Goal: Information Seeking & Learning: Learn about a topic

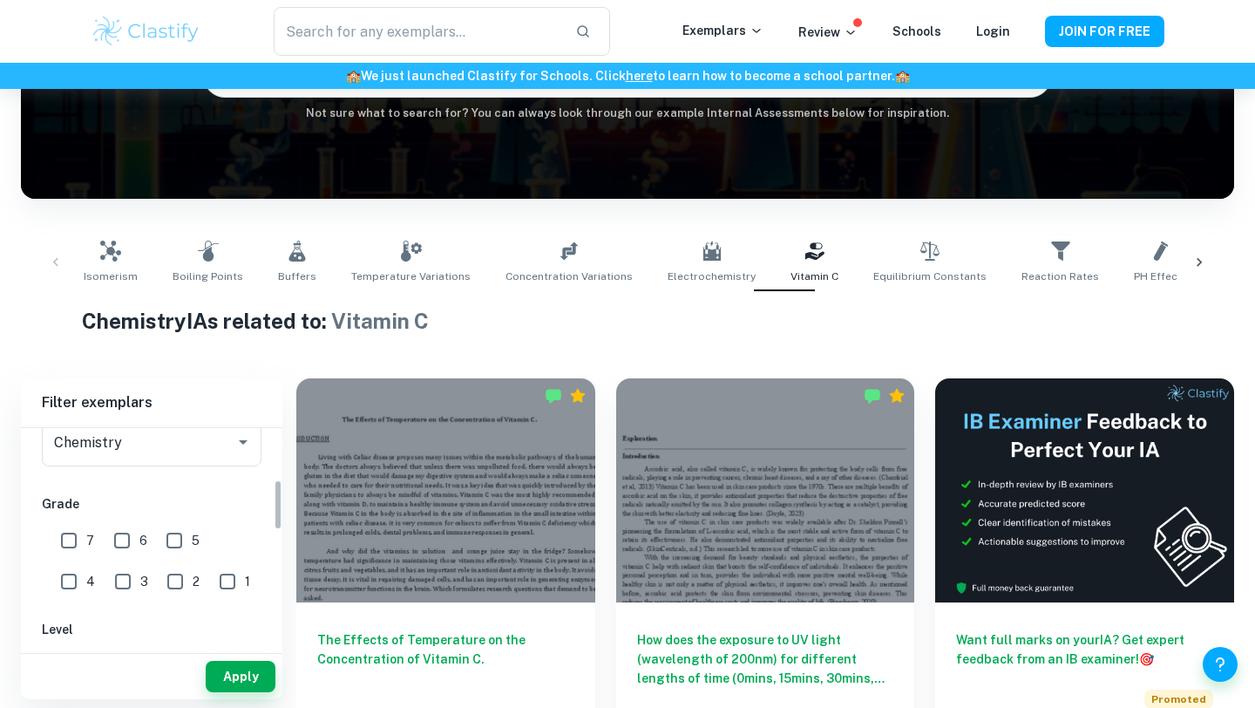
scroll to position [218, 0]
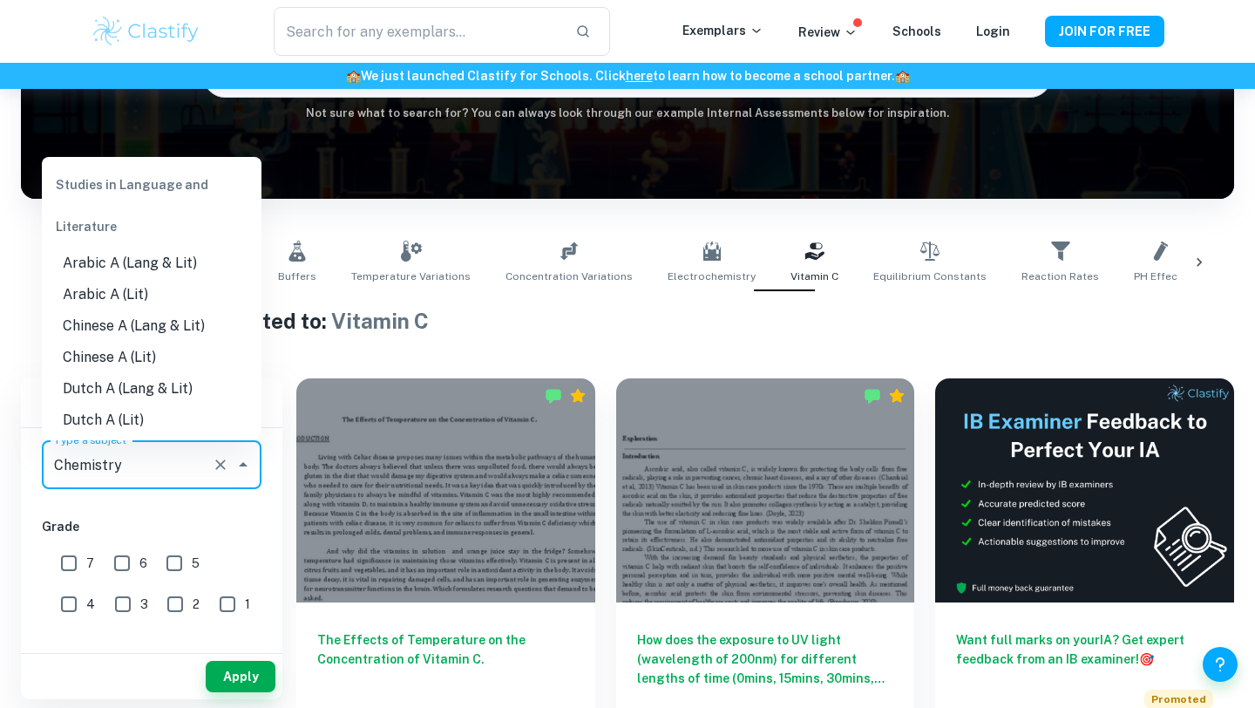
click at [176, 452] on input "Chemistry" at bounding box center [127, 464] width 155 height 33
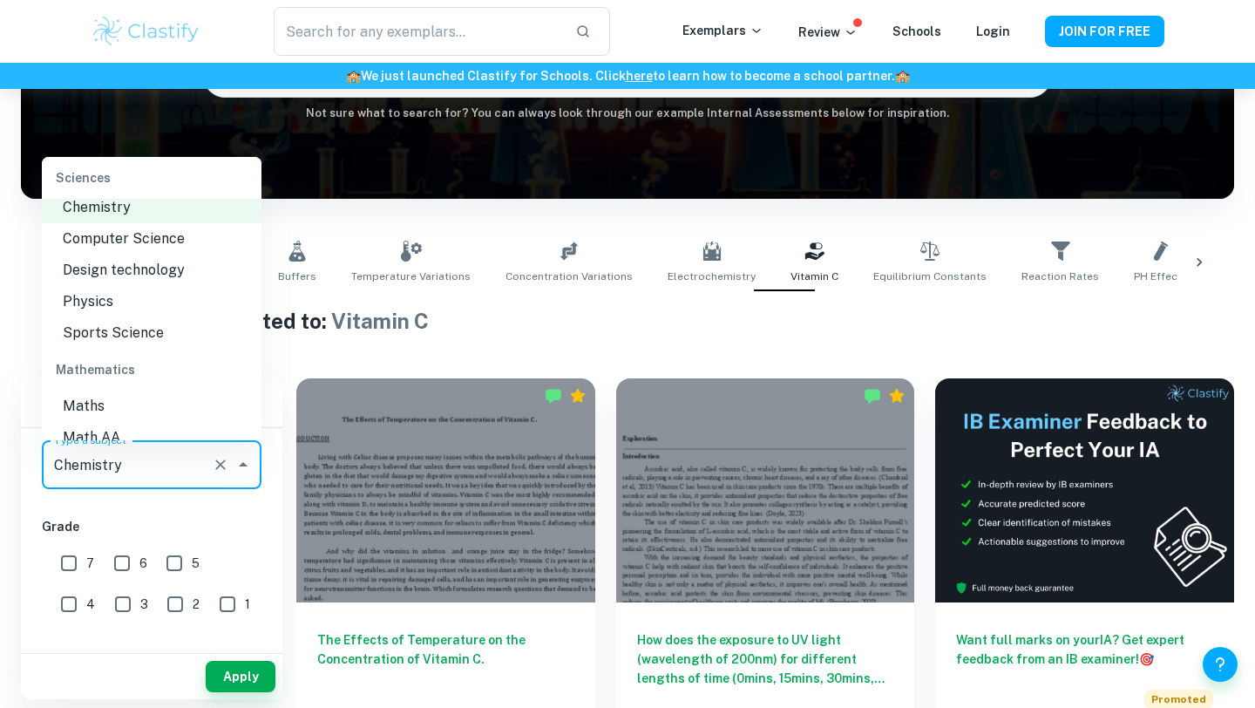
scroll to position [2209, 0]
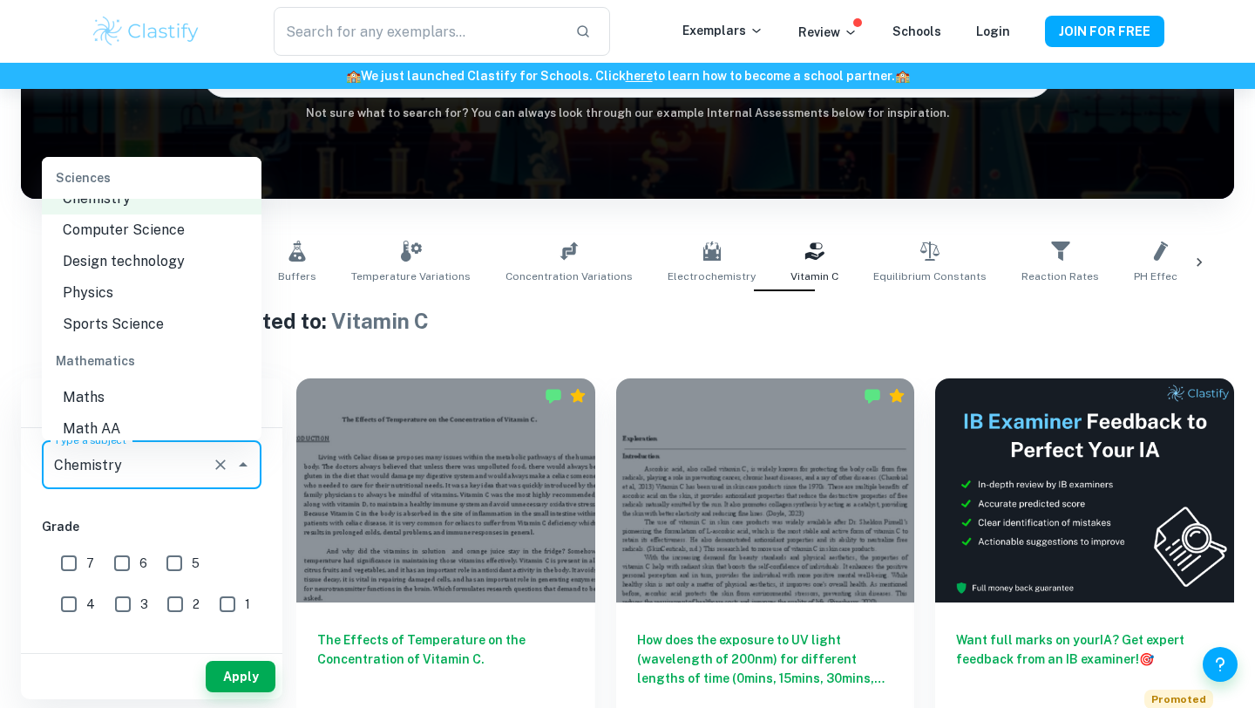
click at [127, 277] on li "Physics" at bounding box center [152, 292] width 220 height 31
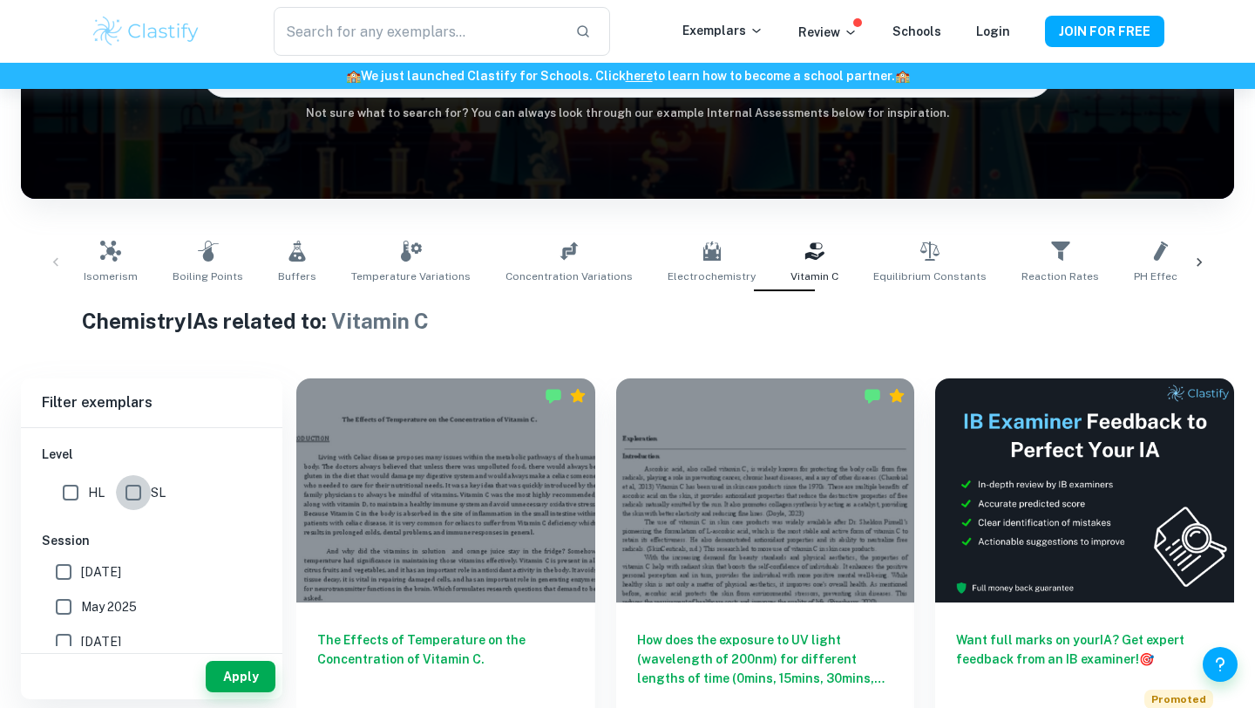
click at [130, 486] on input "SL" at bounding box center [133, 492] width 35 height 35
checkbox input "true"
click at [499, 45] on input "text" at bounding box center [418, 31] width 288 height 49
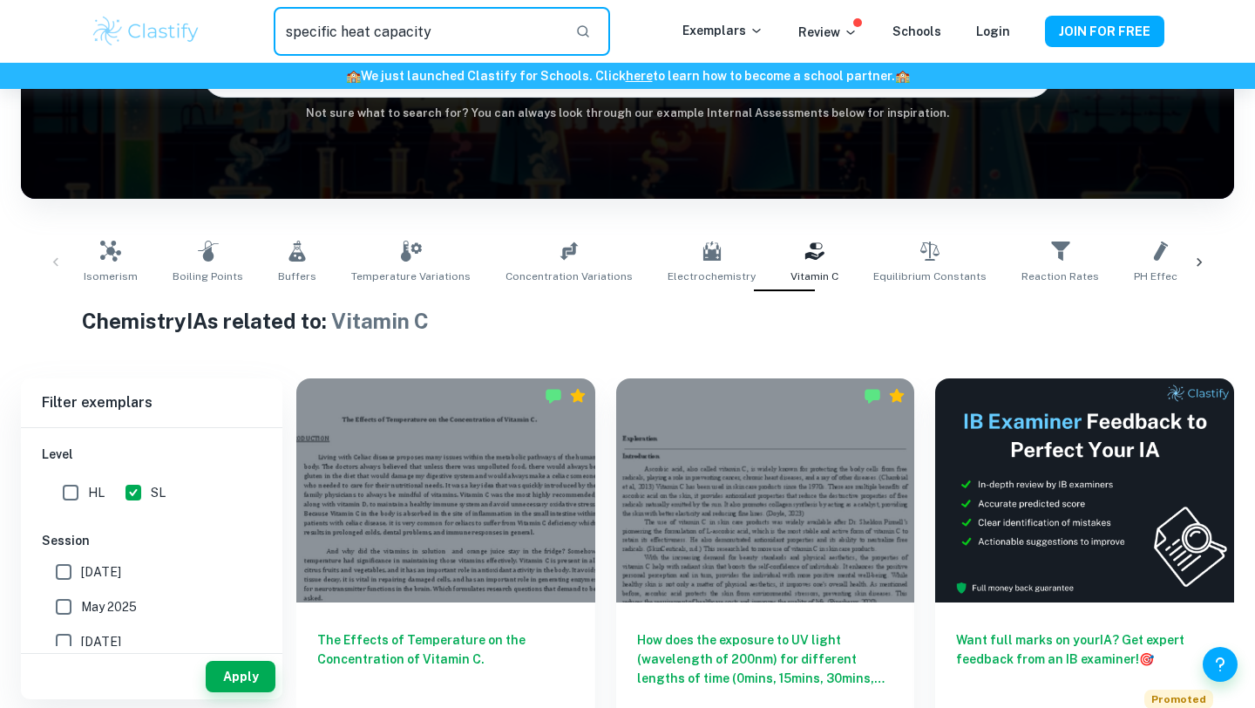
type input "specific heat capacity"
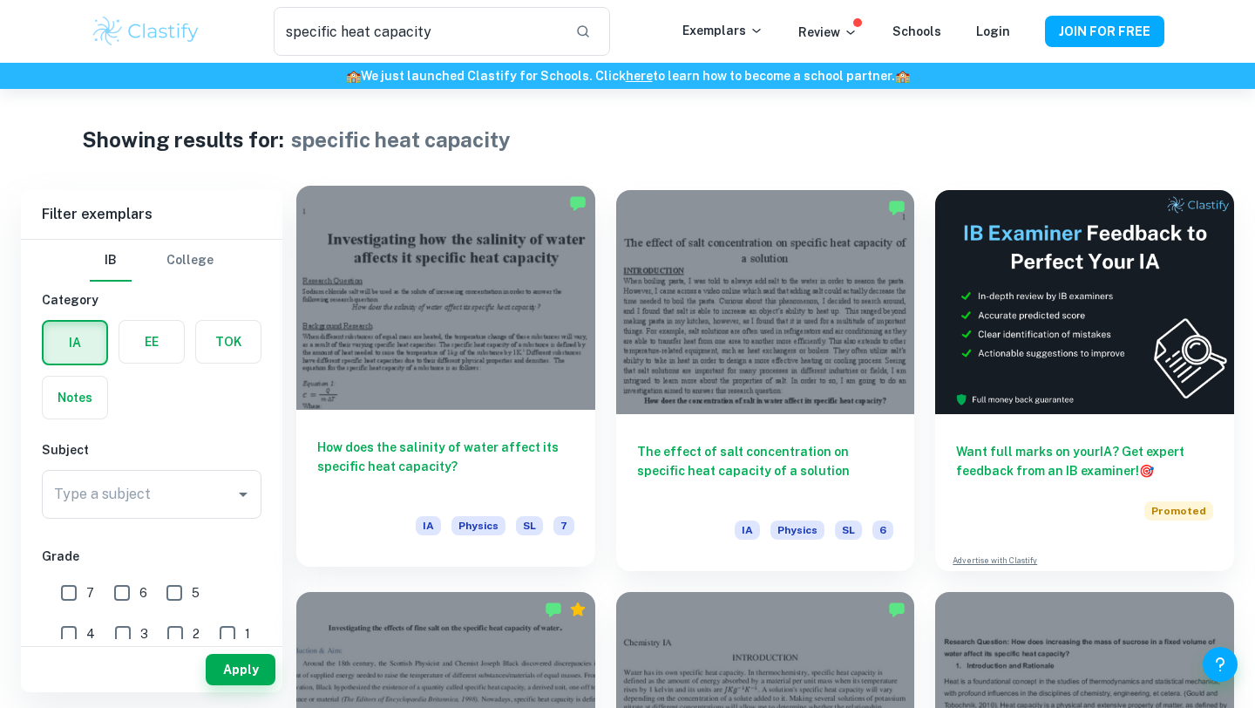
click at [506, 330] on div at bounding box center [445, 298] width 299 height 224
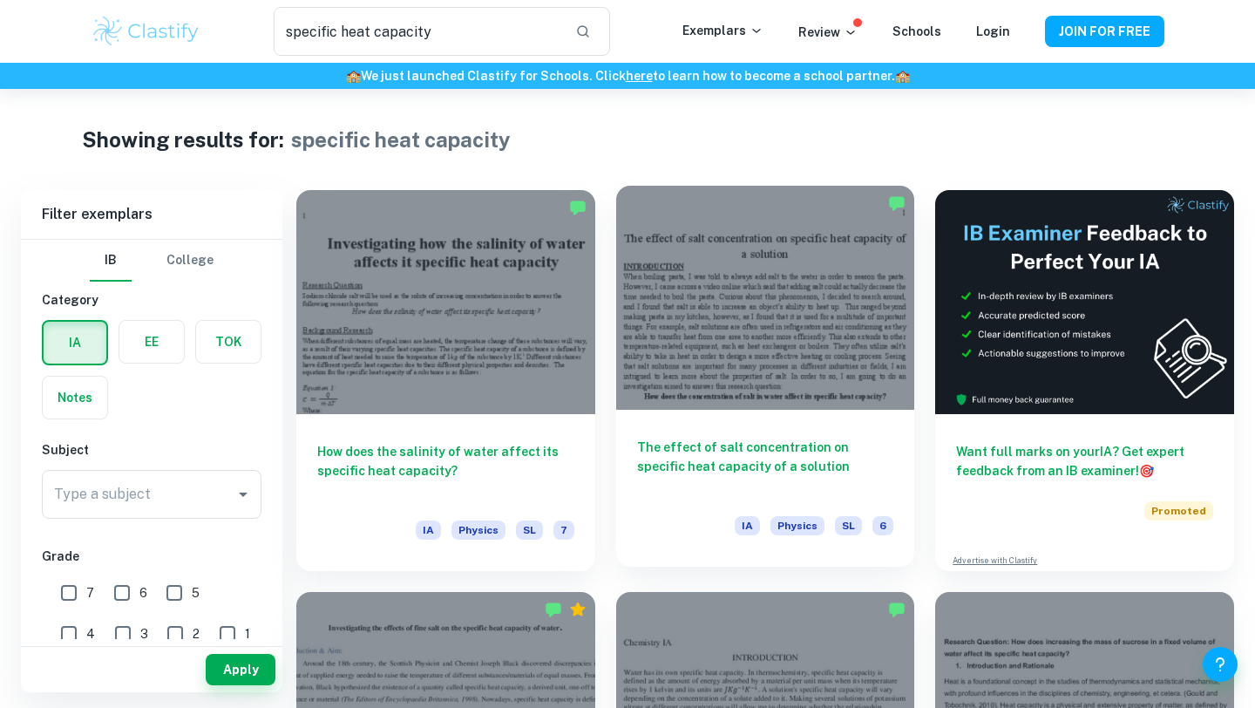
click at [676, 307] on div at bounding box center [765, 298] width 299 height 224
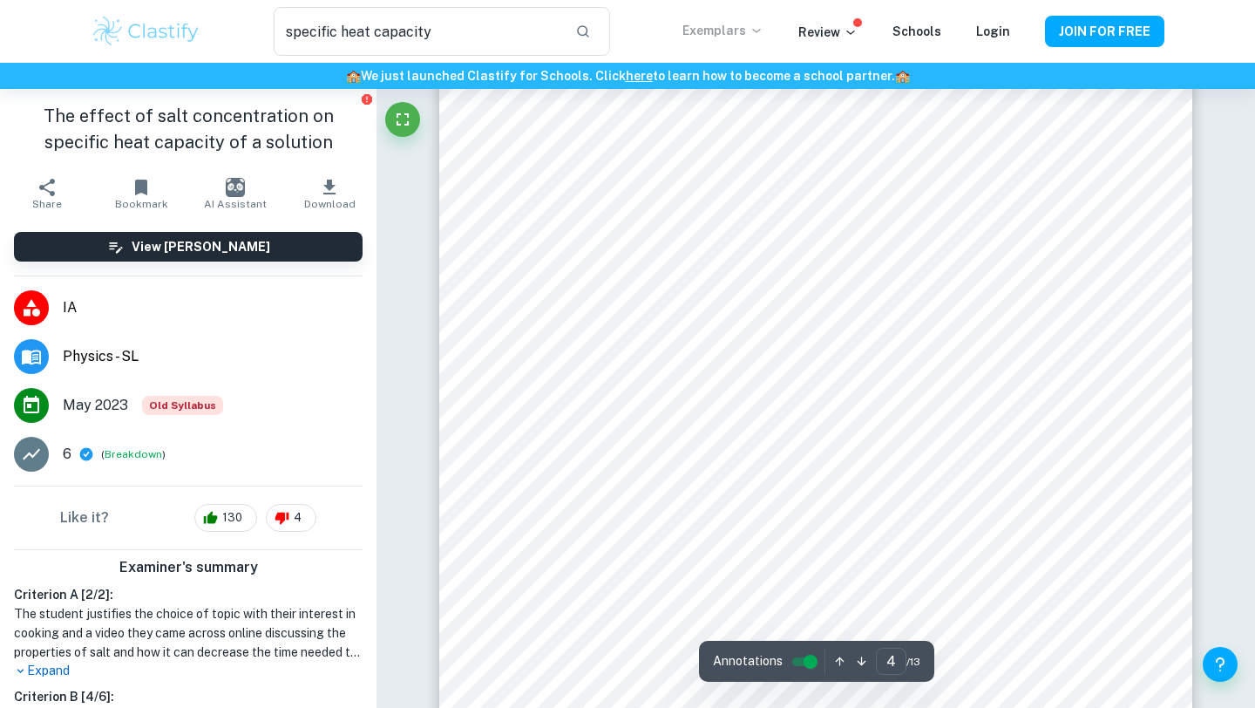
scroll to position [3883, 0]
click at [205, 116] on h1 "The effect of salt concentration on specific heat capacity of a solution" at bounding box center [188, 129] width 349 height 52
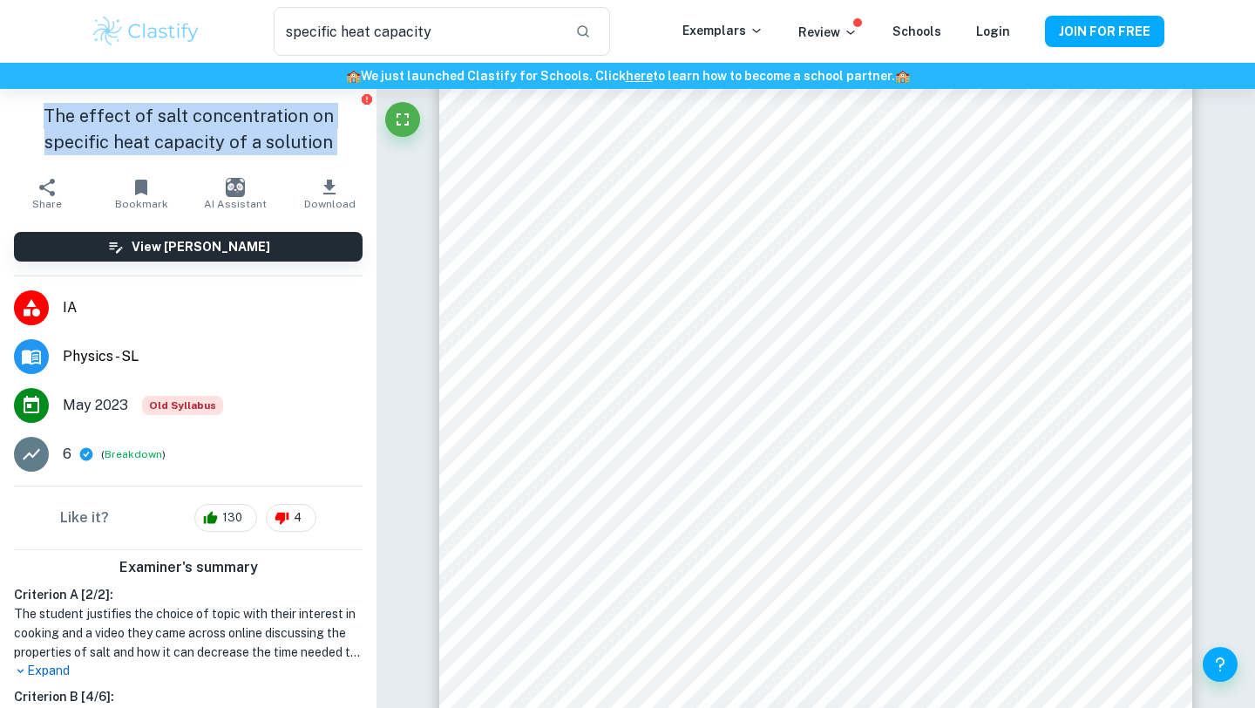
click at [205, 116] on h1 "The effect of salt concentration on specific heat capacity of a solution" at bounding box center [188, 129] width 349 height 52
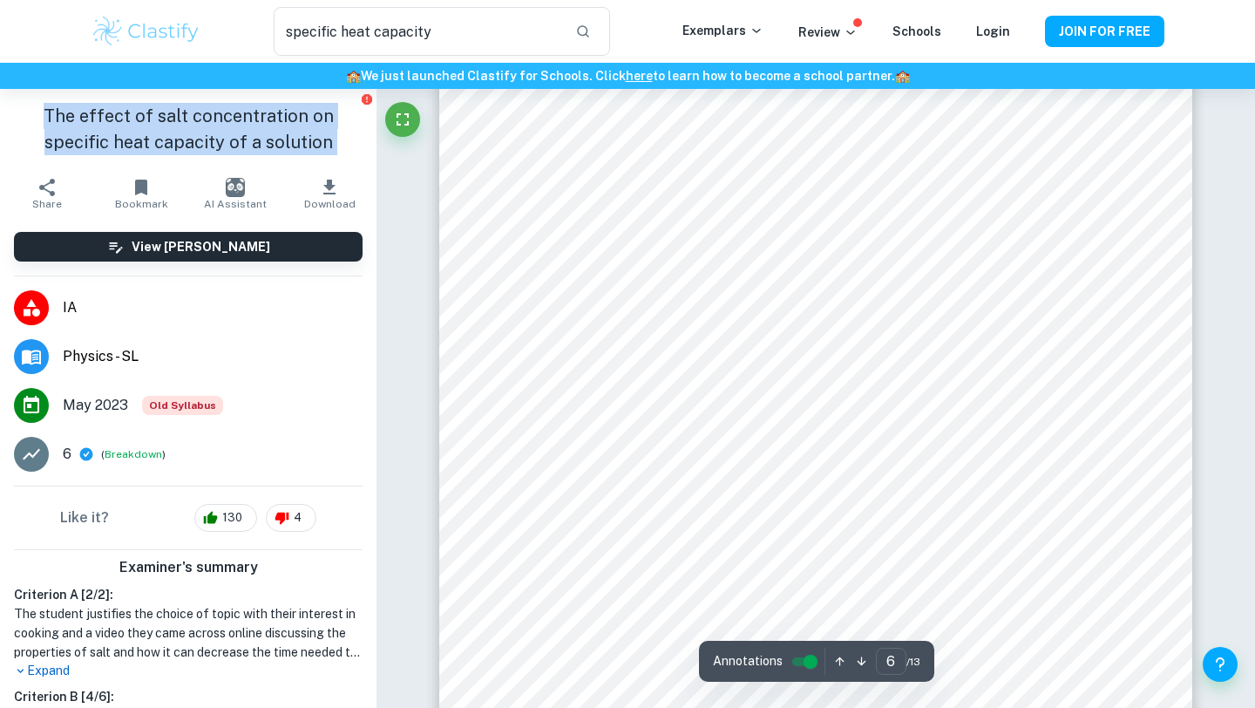
scroll to position [5869, 0]
type input "11"
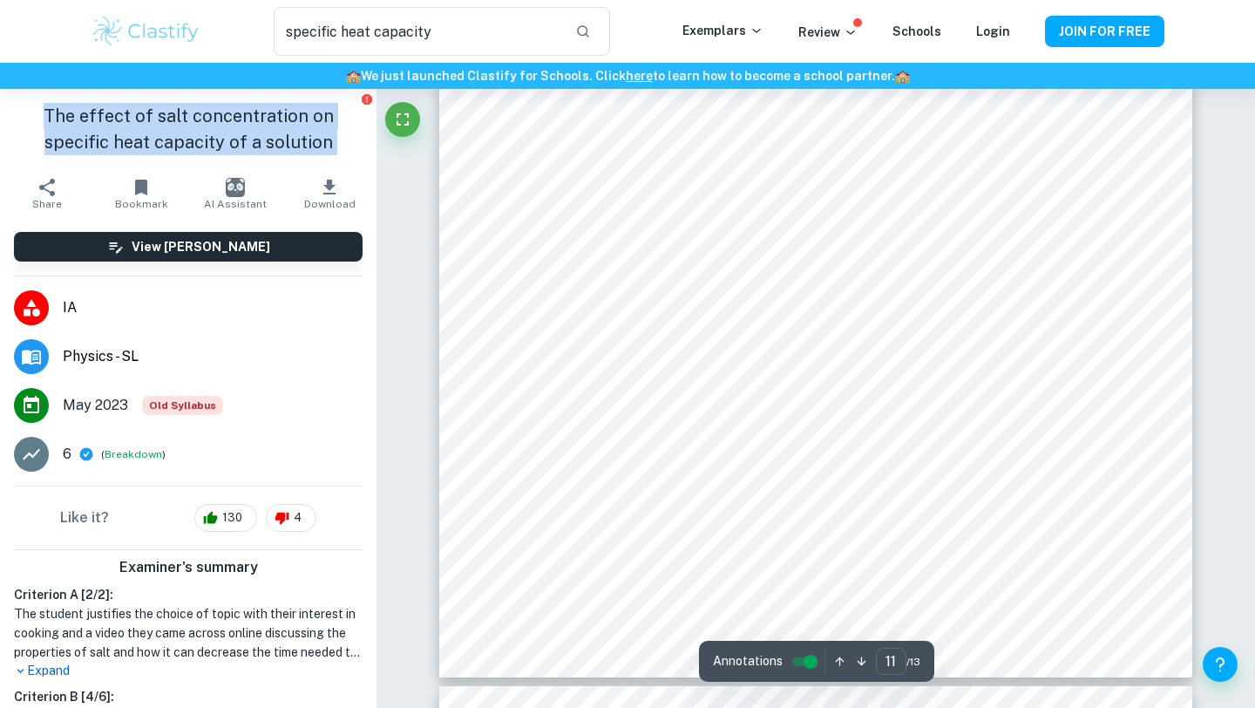
scroll to position [10942, 0]
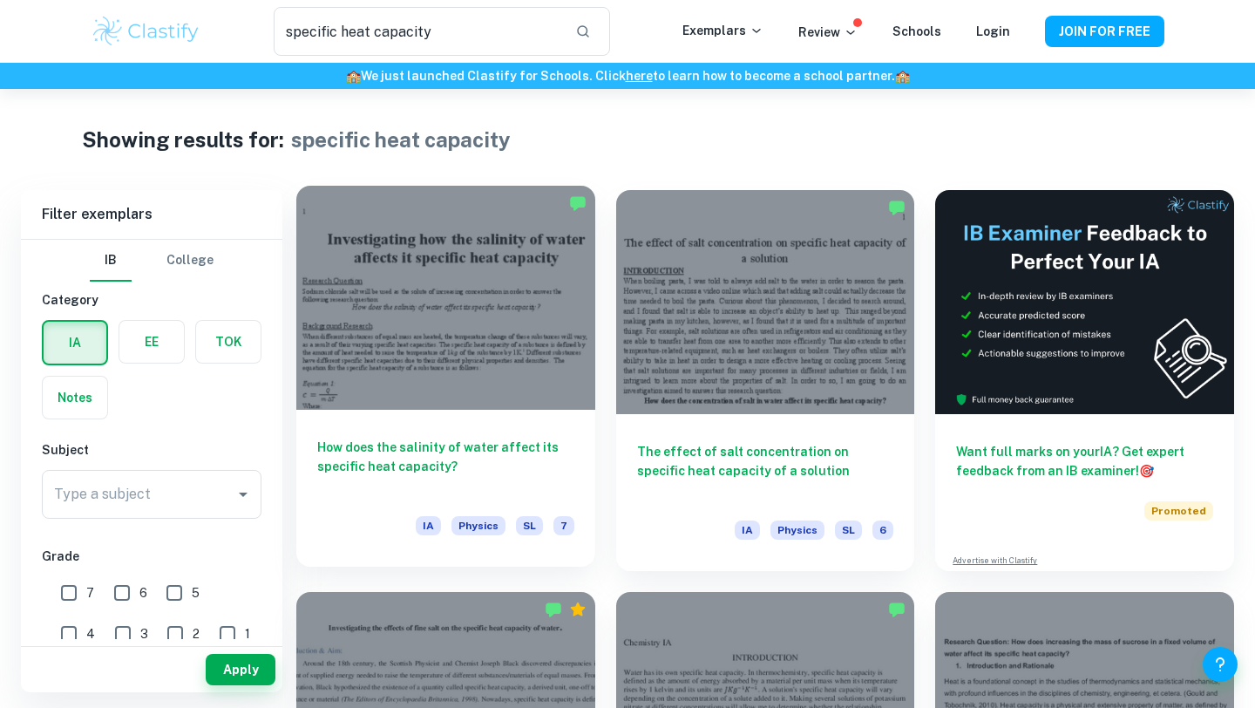
click at [503, 348] on div at bounding box center [445, 298] width 299 height 224
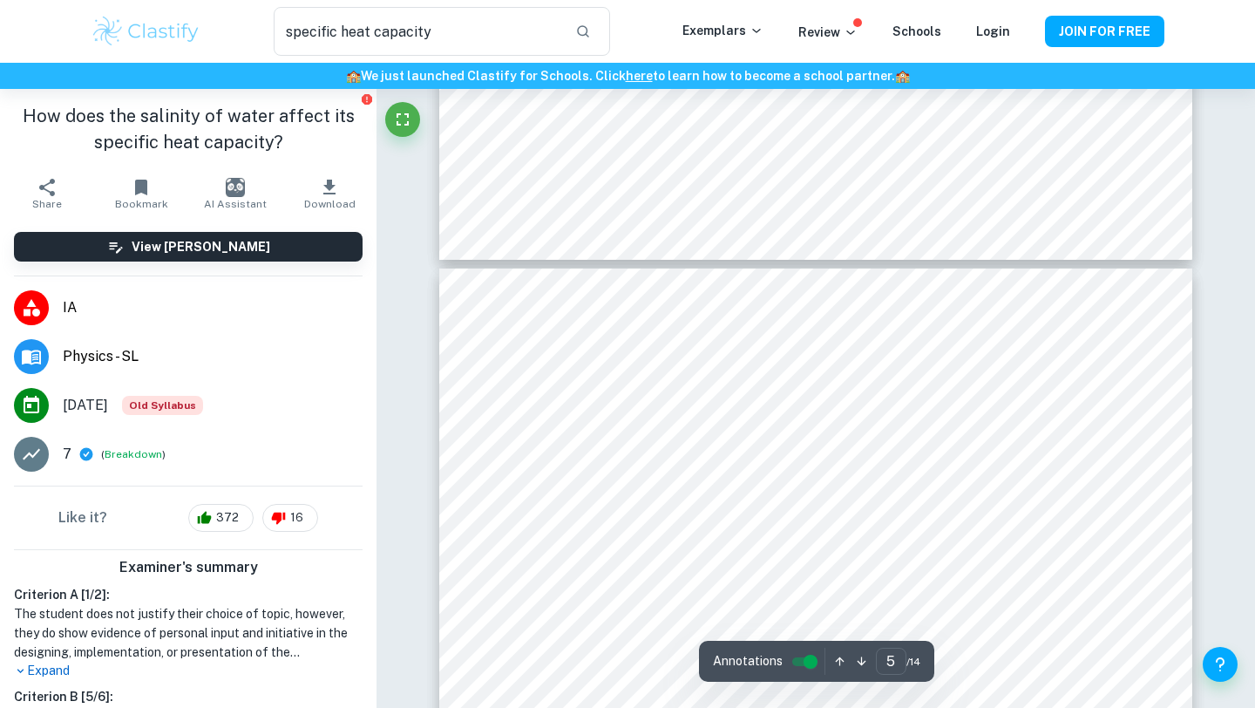
scroll to position [4193, 0]
type input "4"
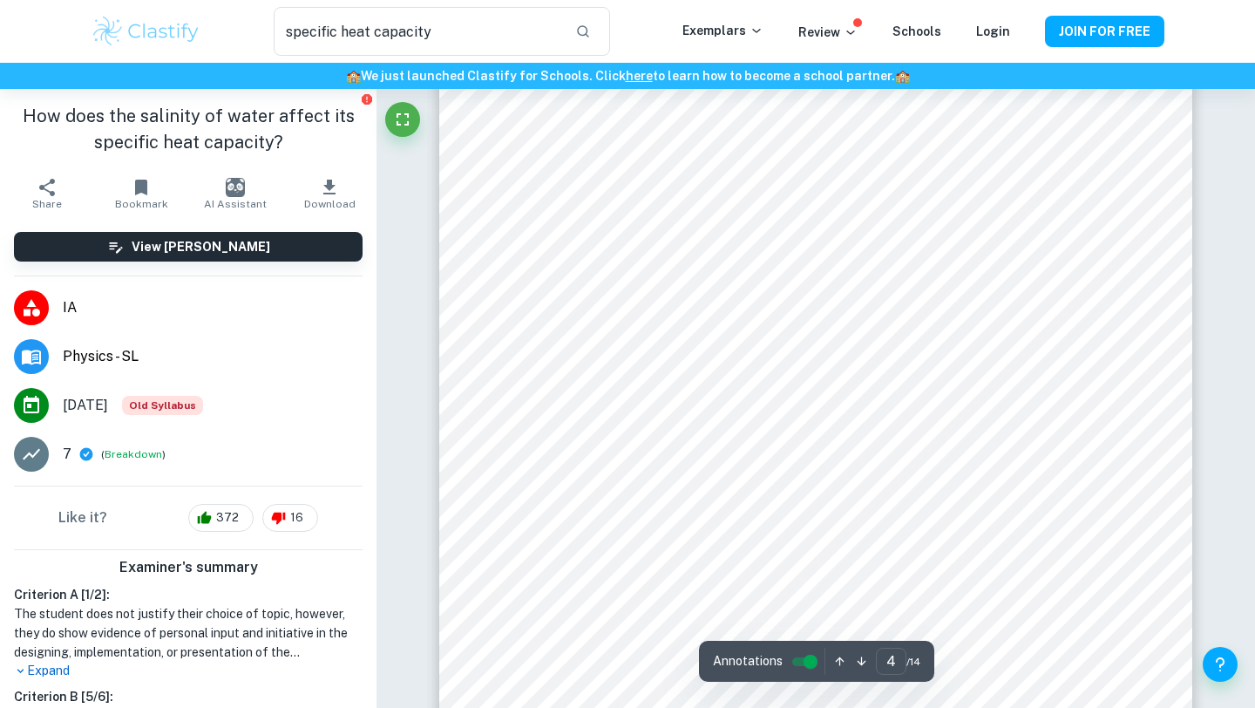
scroll to position [3484, 0]
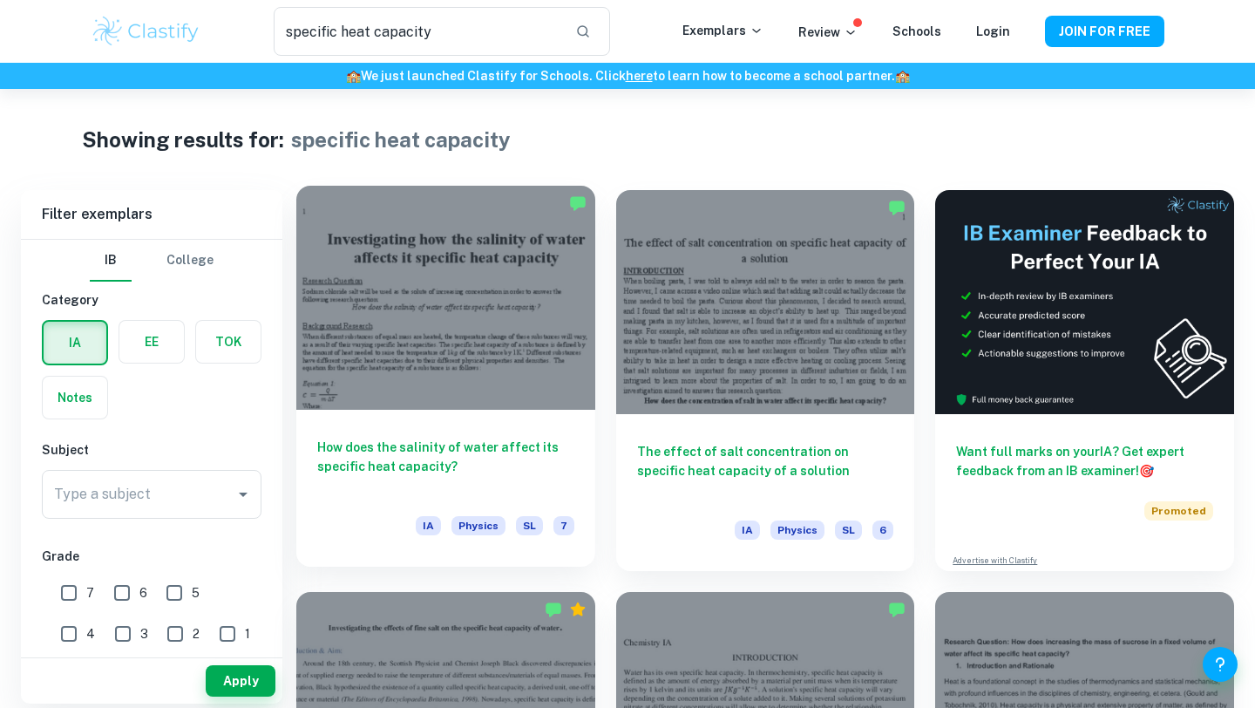
scroll to position [309, 0]
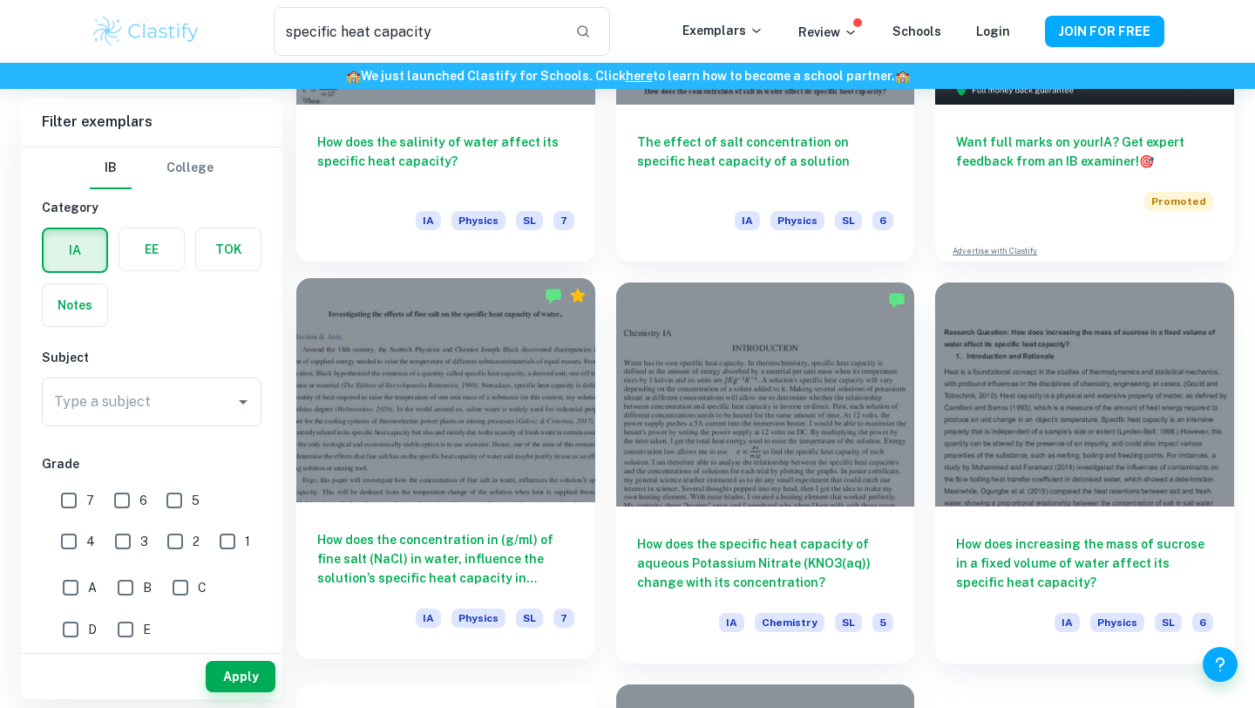
click at [516, 457] on div at bounding box center [445, 390] width 299 height 224
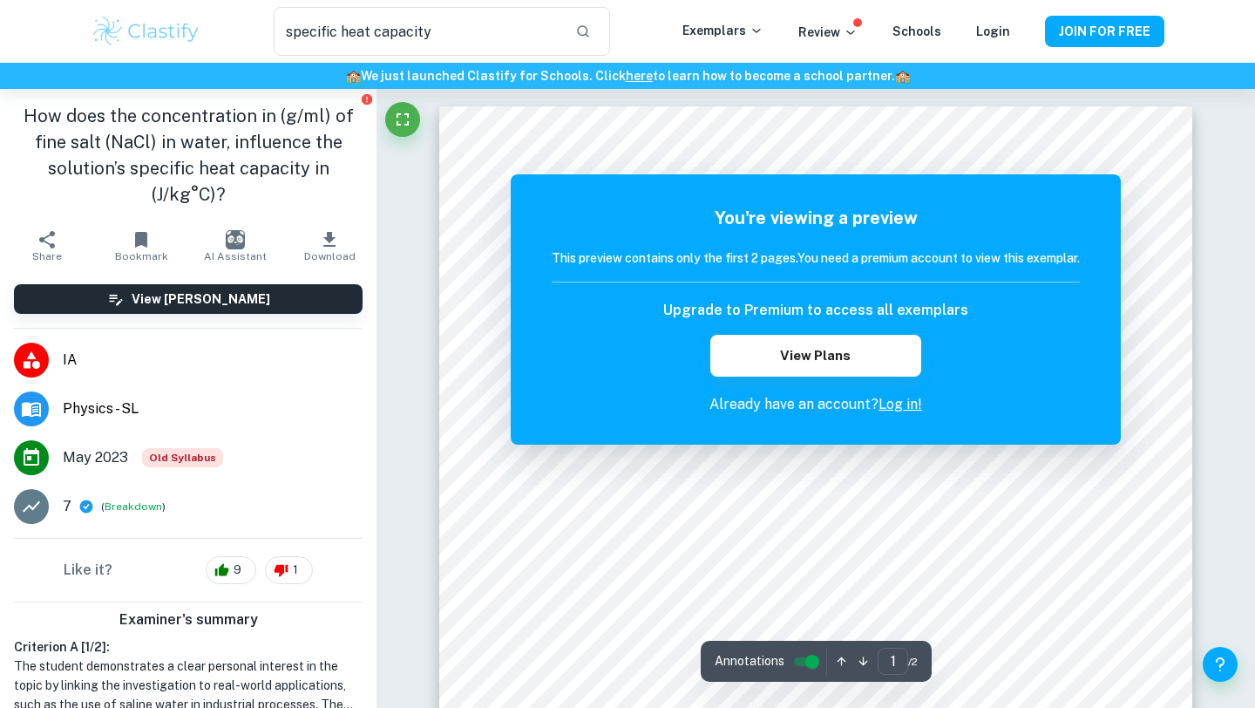
click at [1080, 199] on div "You're viewing a preview This preview contains only the first 2 pages. You need…" at bounding box center [816, 309] width 610 height 270
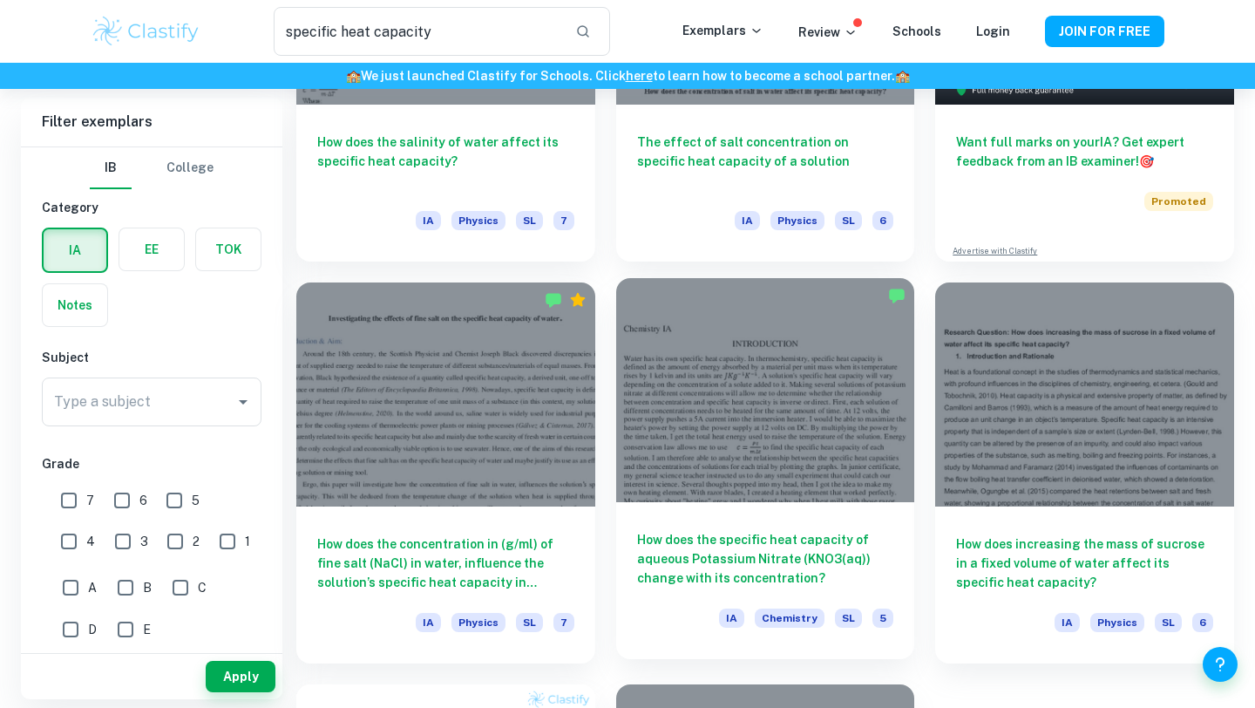
scroll to position [667, 0]
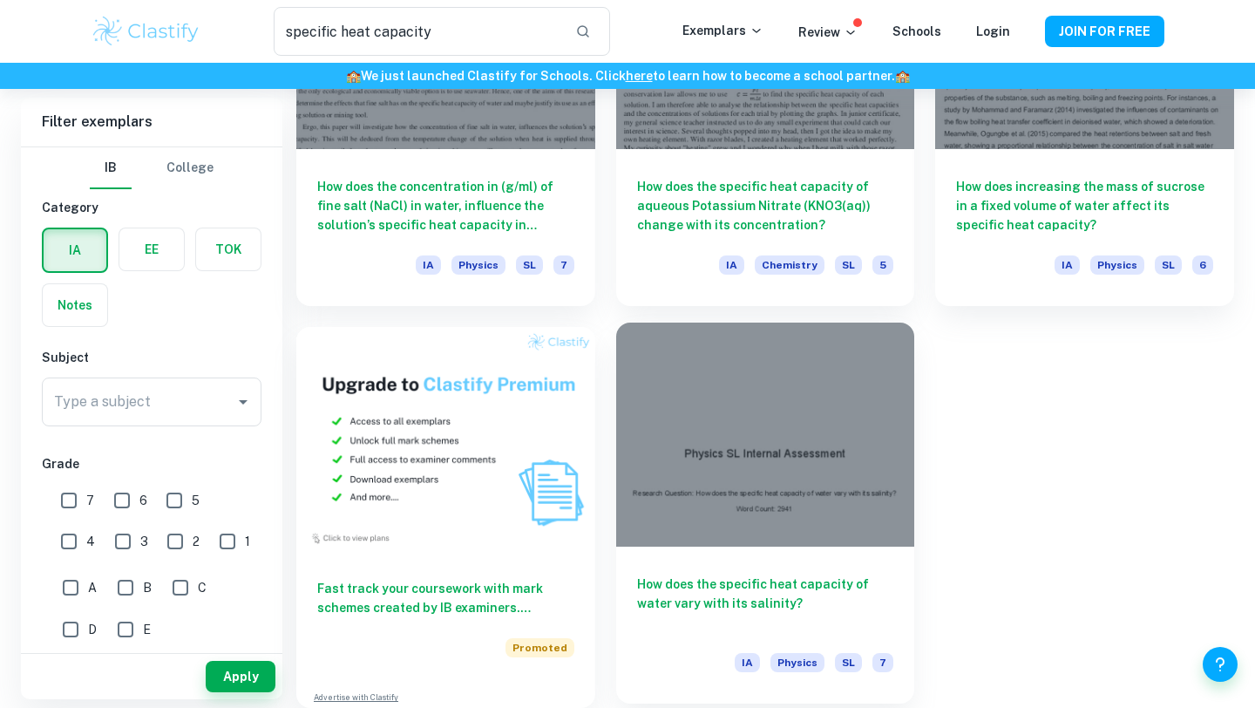
click at [766, 513] on div at bounding box center [765, 435] width 299 height 224
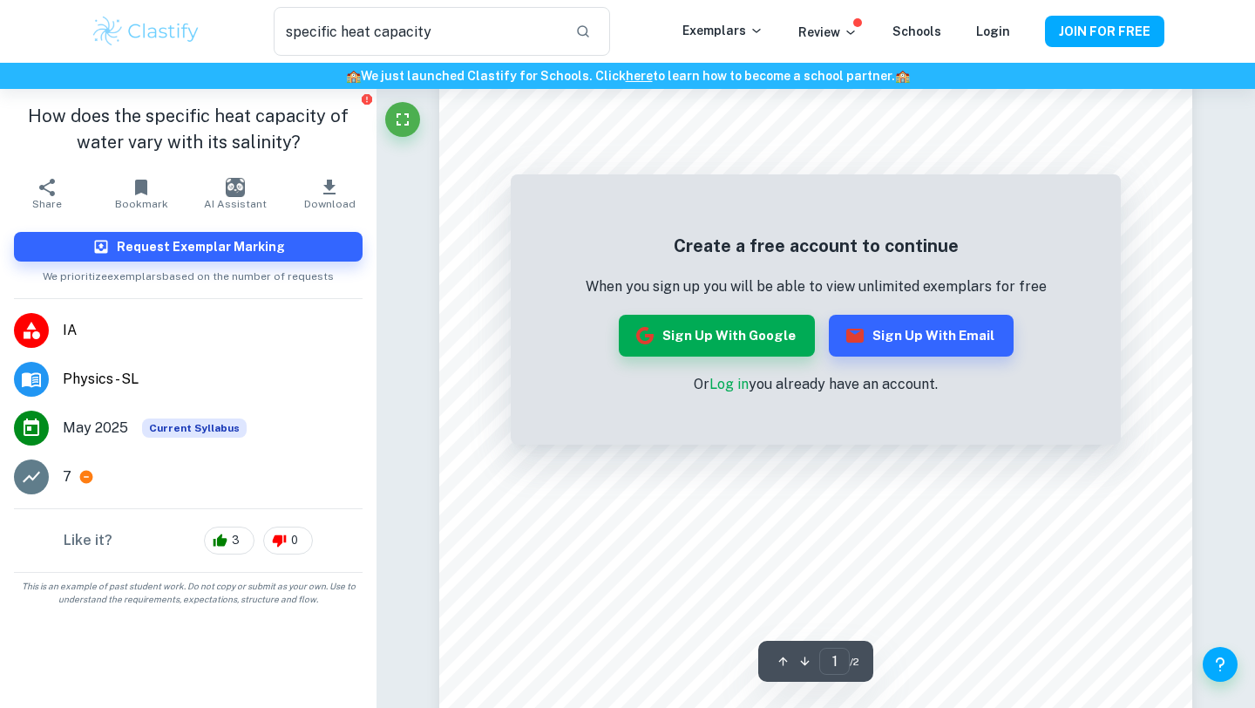
scroll to position [543, 0]
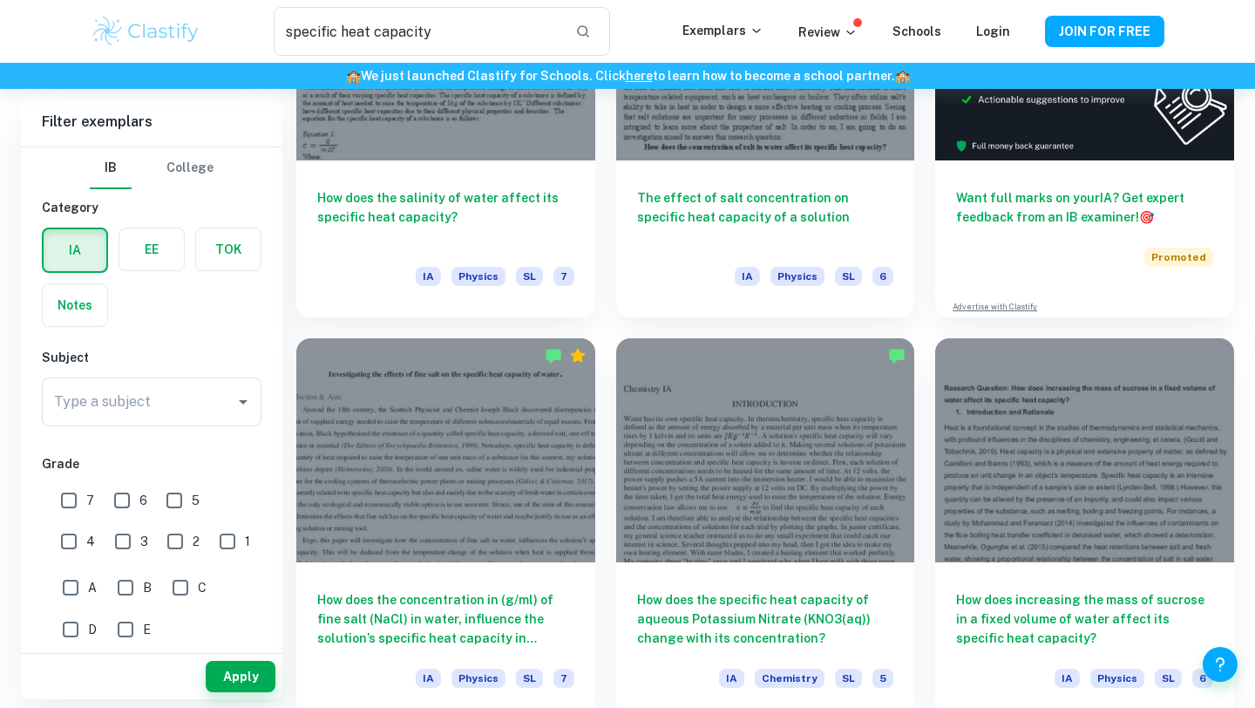
scroll to position [250, 0]
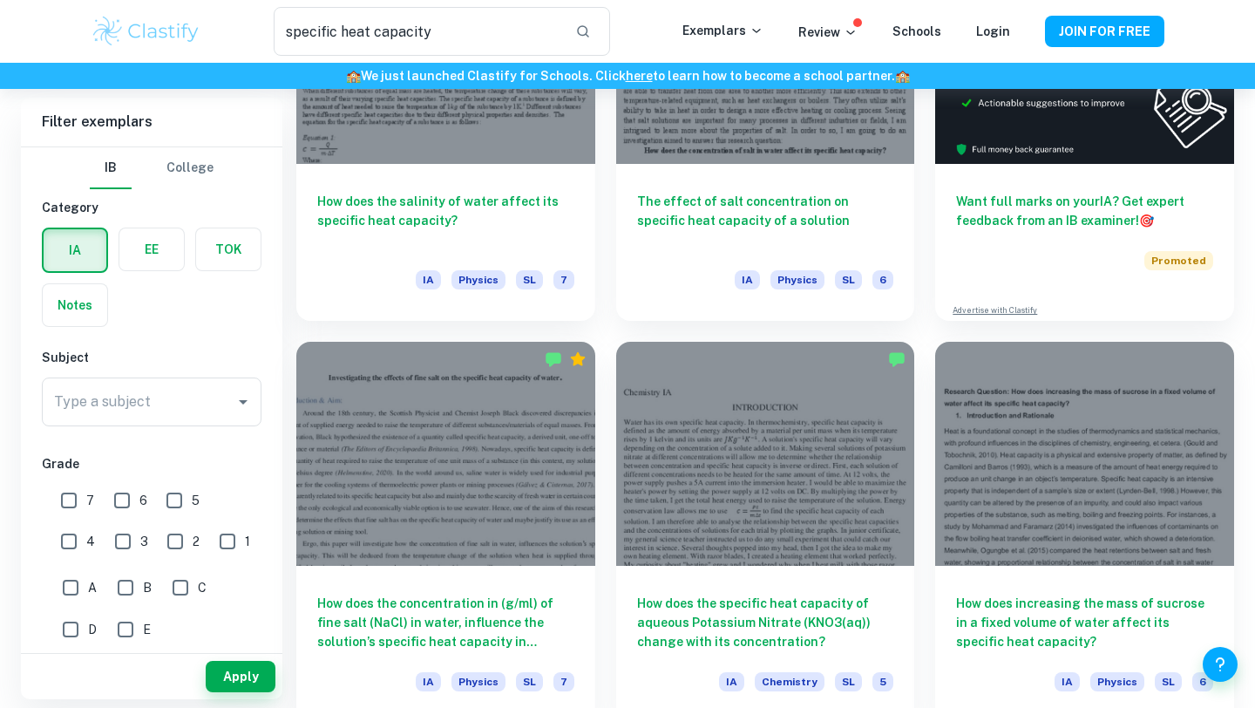
click at [506, 404] on div at bounding box center [445, 454] width 299 height 224
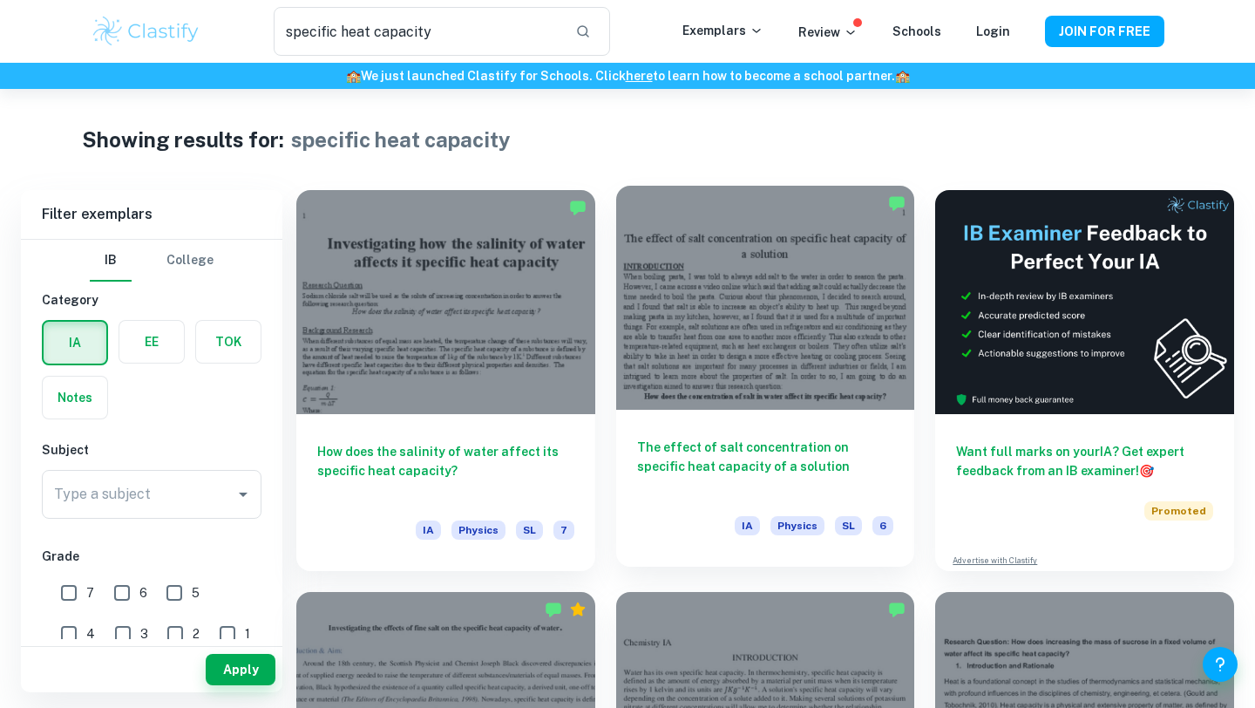
click at [764, 337] on div at bounding box center [765, 298] width 299 height 224
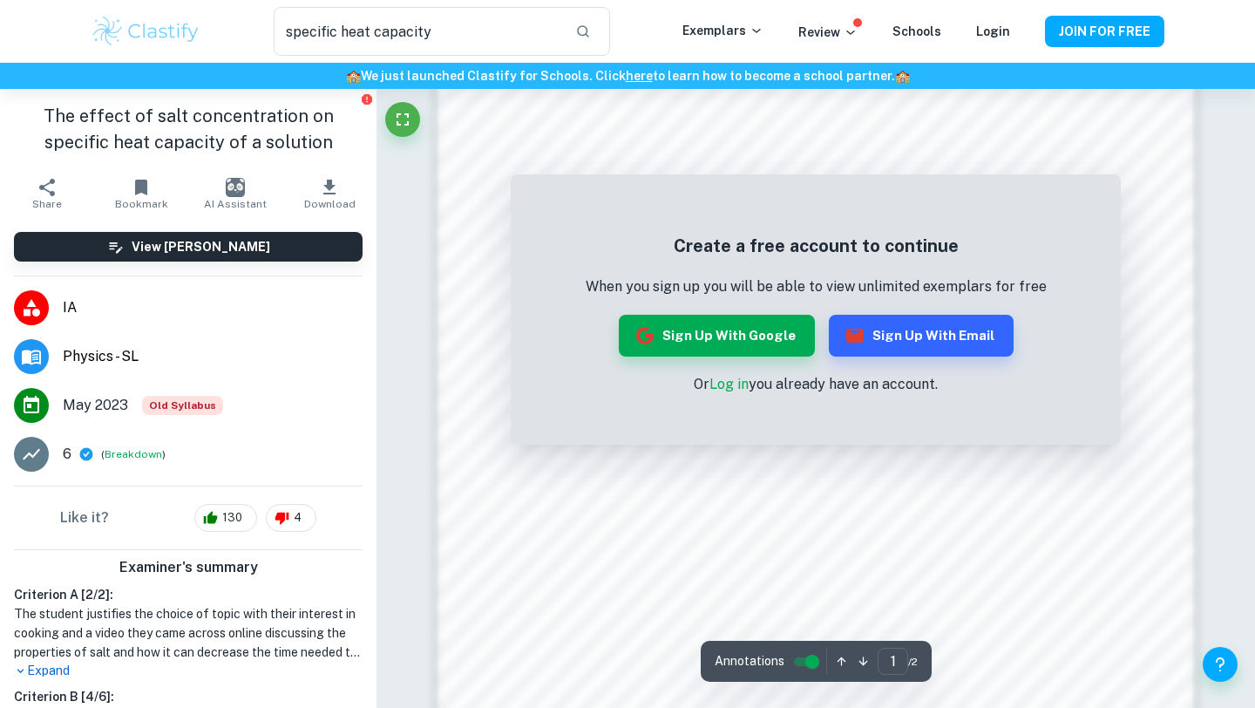
scroll to position [1654, 0]
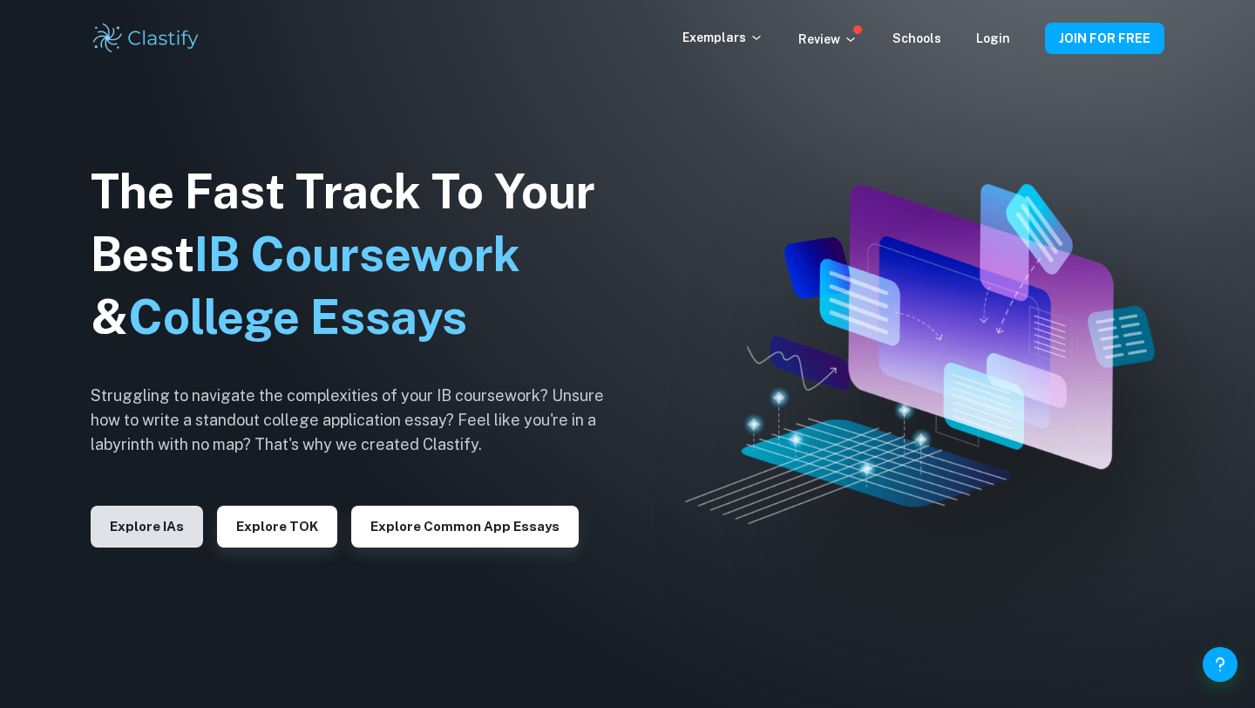
click at [150, 536] on button "Explore IAs" at bounding box center [147, 527] width 112 height 42
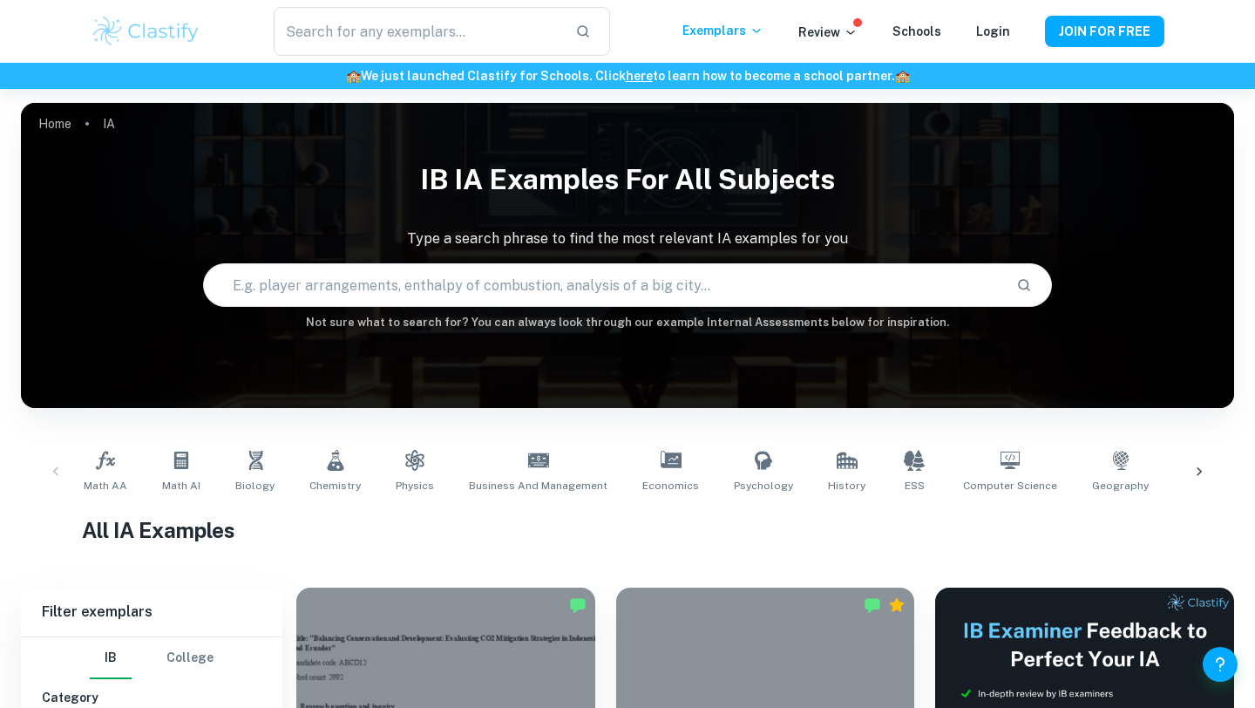
scroll to position [98, 0]
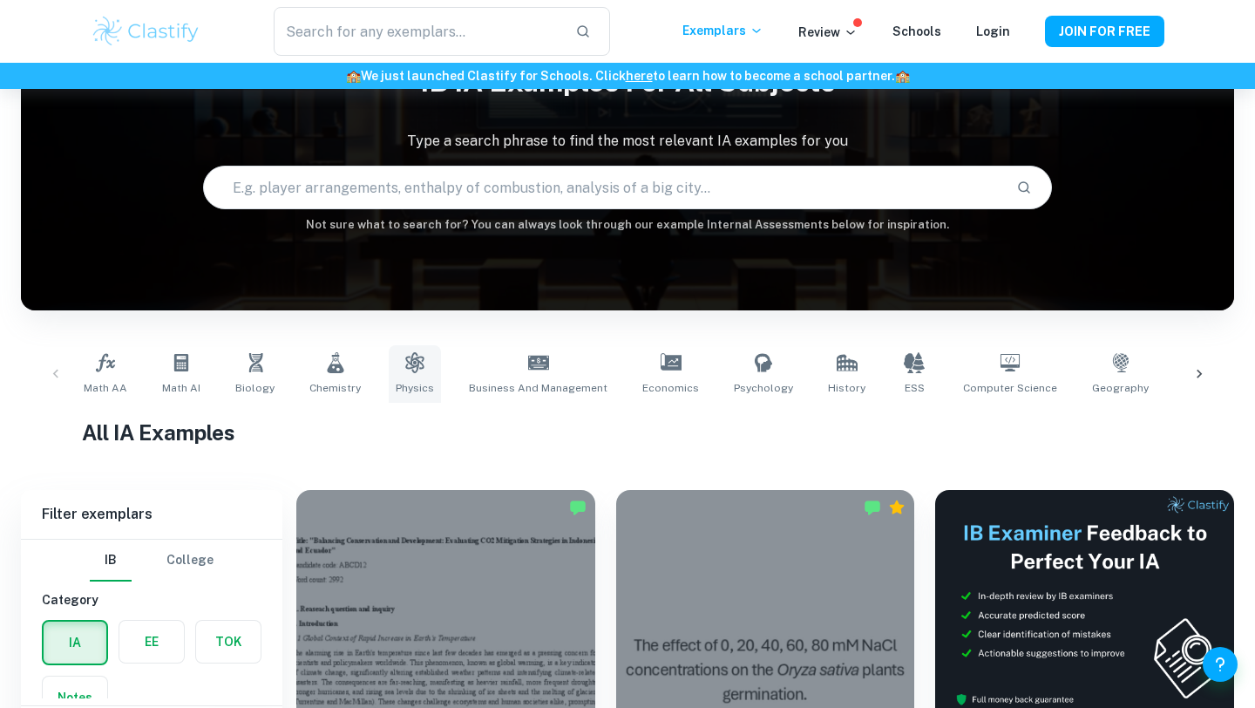
click at [418, 376] on link "Physics" at bounding box center [415, 374] width 52 height 58
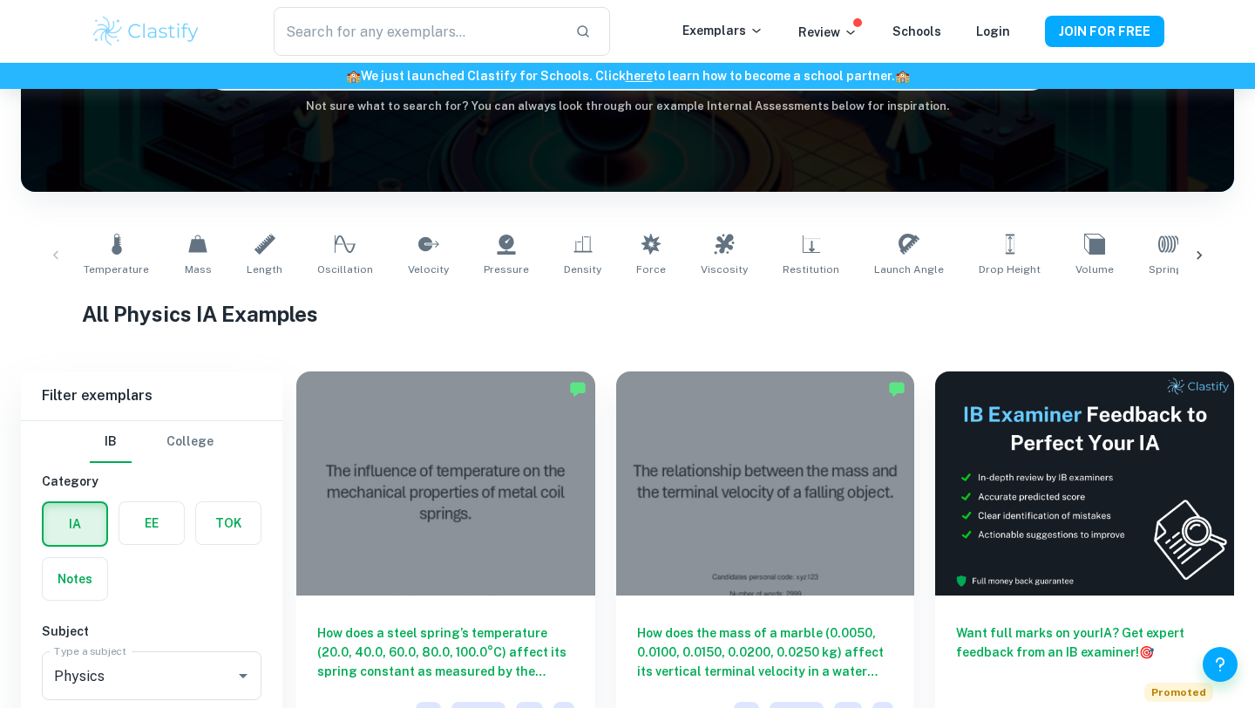
scroll to position [313, 0]
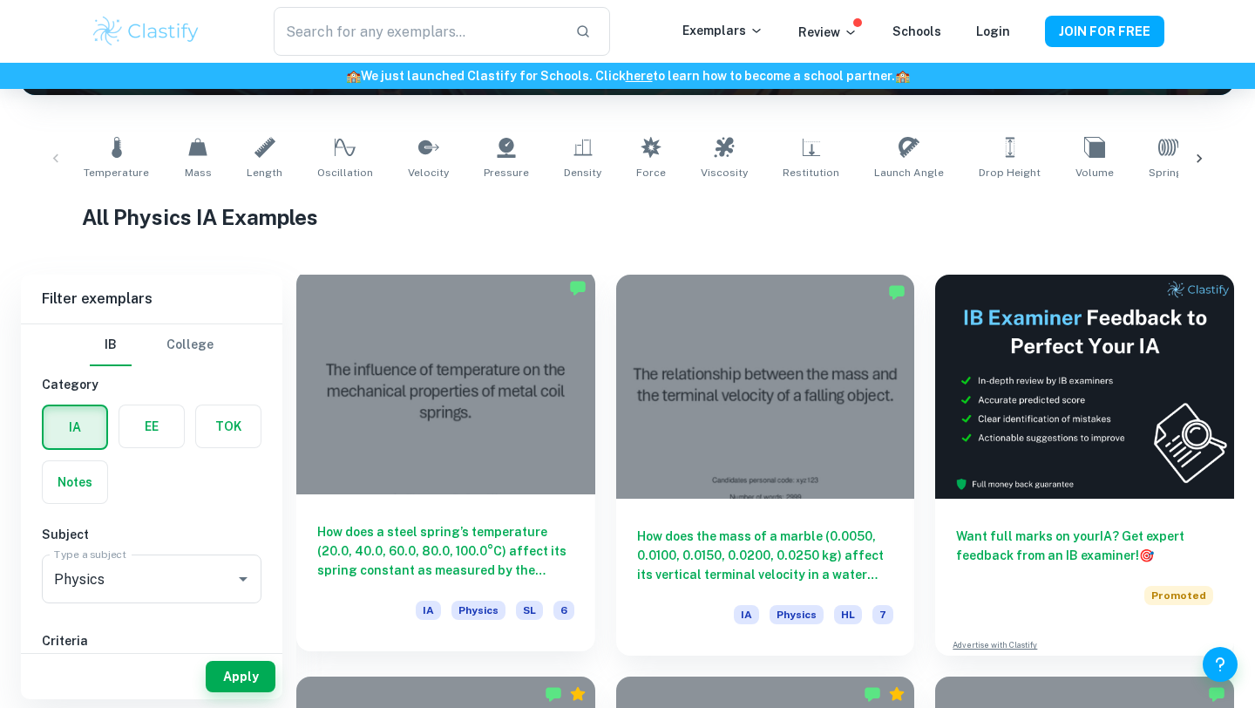
click at [471, 448] on div at bounding box center [445, 382] width 299 height 224
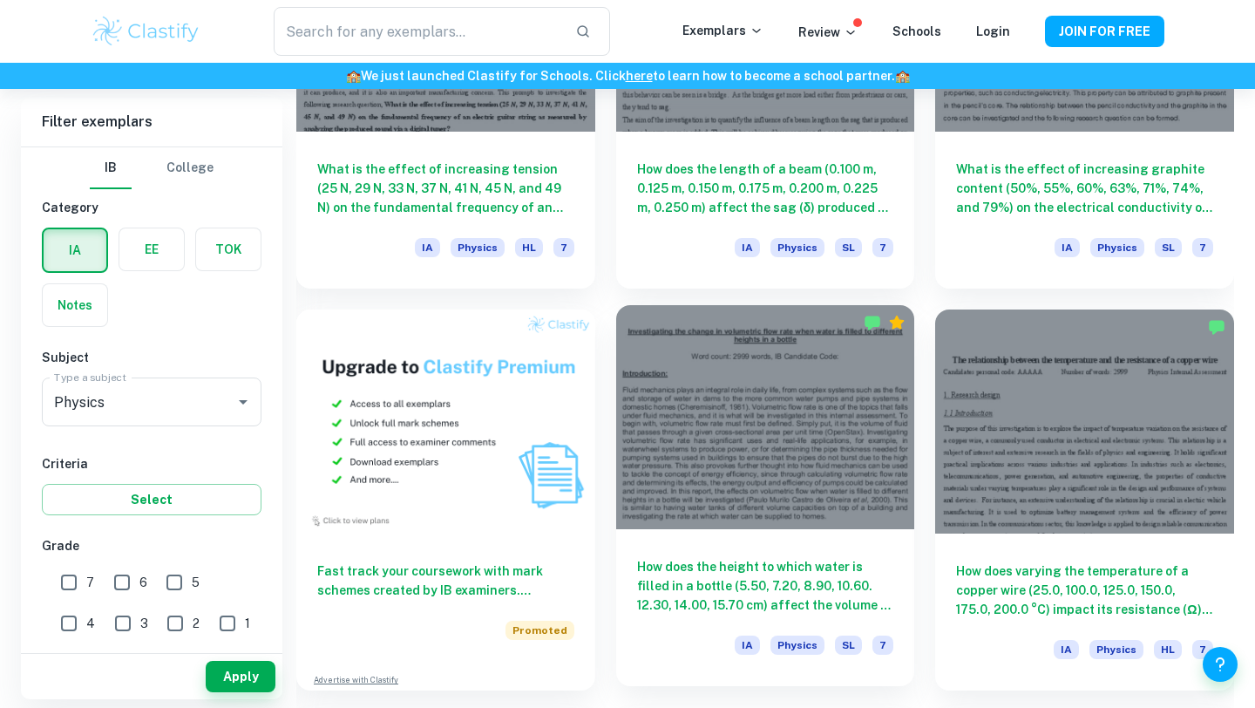
click at [764, 489] on div at bounding box center [765, 417] width 299 height 224
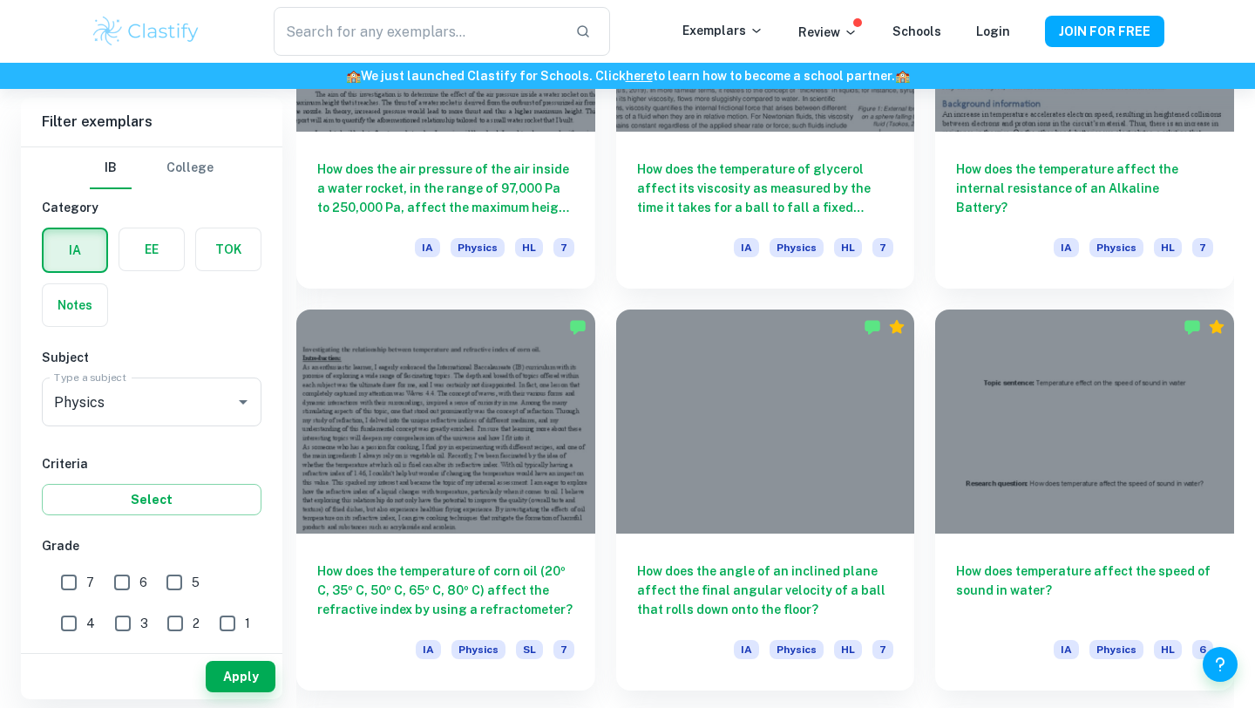
scroll to position [2387, 0]
